Goal: Find specific page/section: Find specific page/section

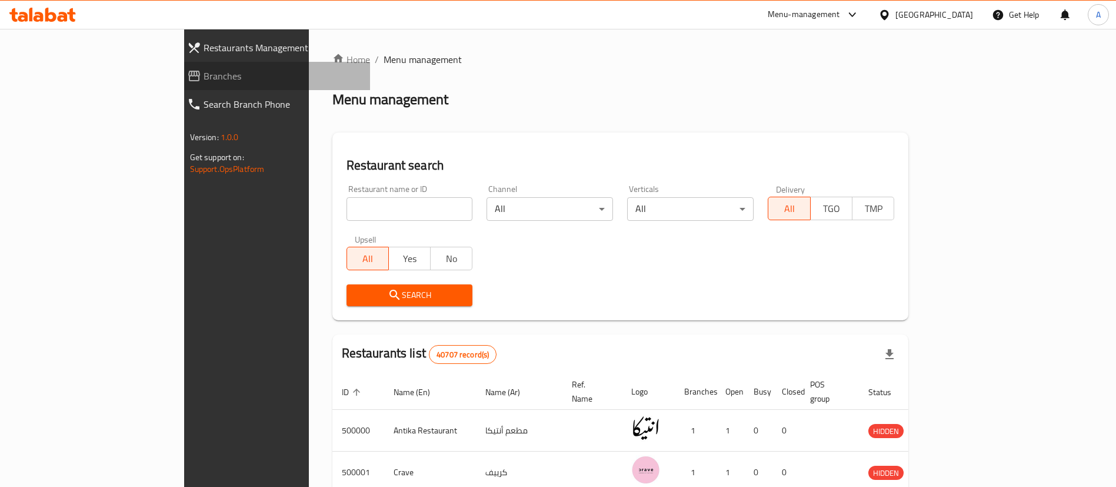
click at [204, 79] on span "Branches" at bounding box center [283, 76] width 158 height 14
click at [204, 71] on span "Branches" at bounding box center [283, 76] width 158 height 14
click at [204, 78] on span "Branches" at bounding box center [283, 76] width 158 height 14
click at [204, 74] on span "Branches" at bounding box center [283, 76] width 158 height 14
